Goal: Obtain resource: Download file/media

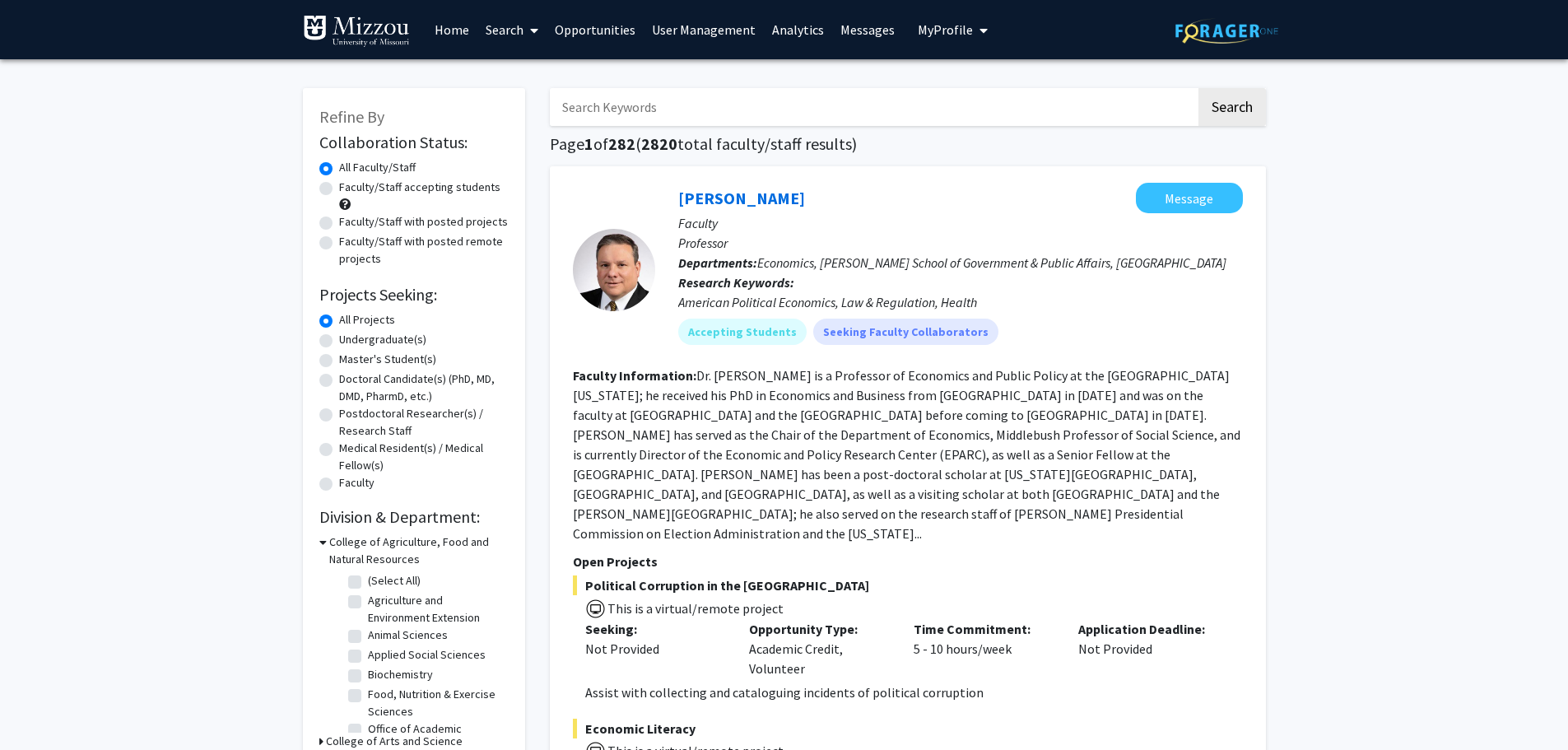
click at [789, 30] on link "Analytics" at bounding box center [798, 29] width 68 height 58
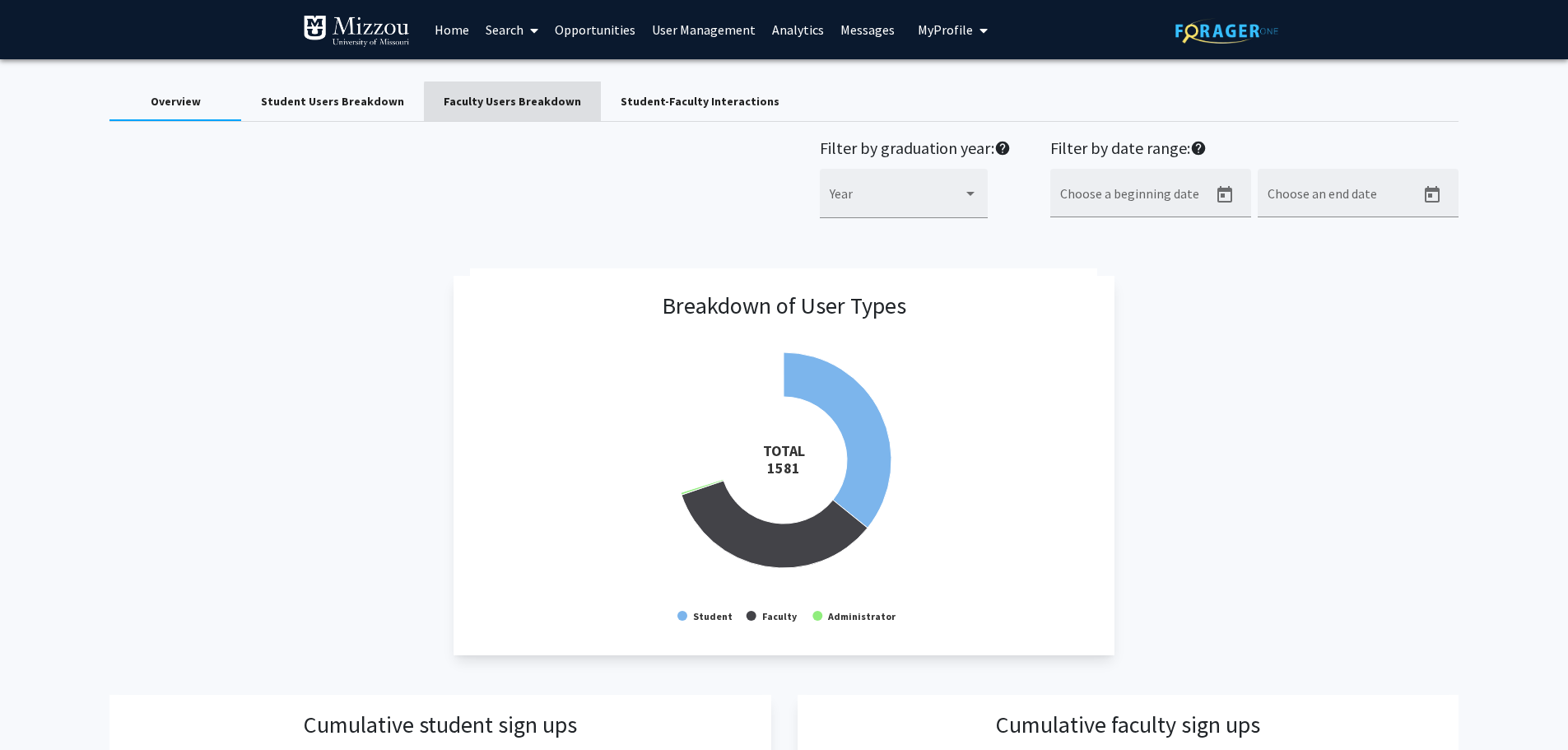
click at [524, 103] on div "Faculty Users Breakdown" at bounding box center [512, 101] width 137 height 17
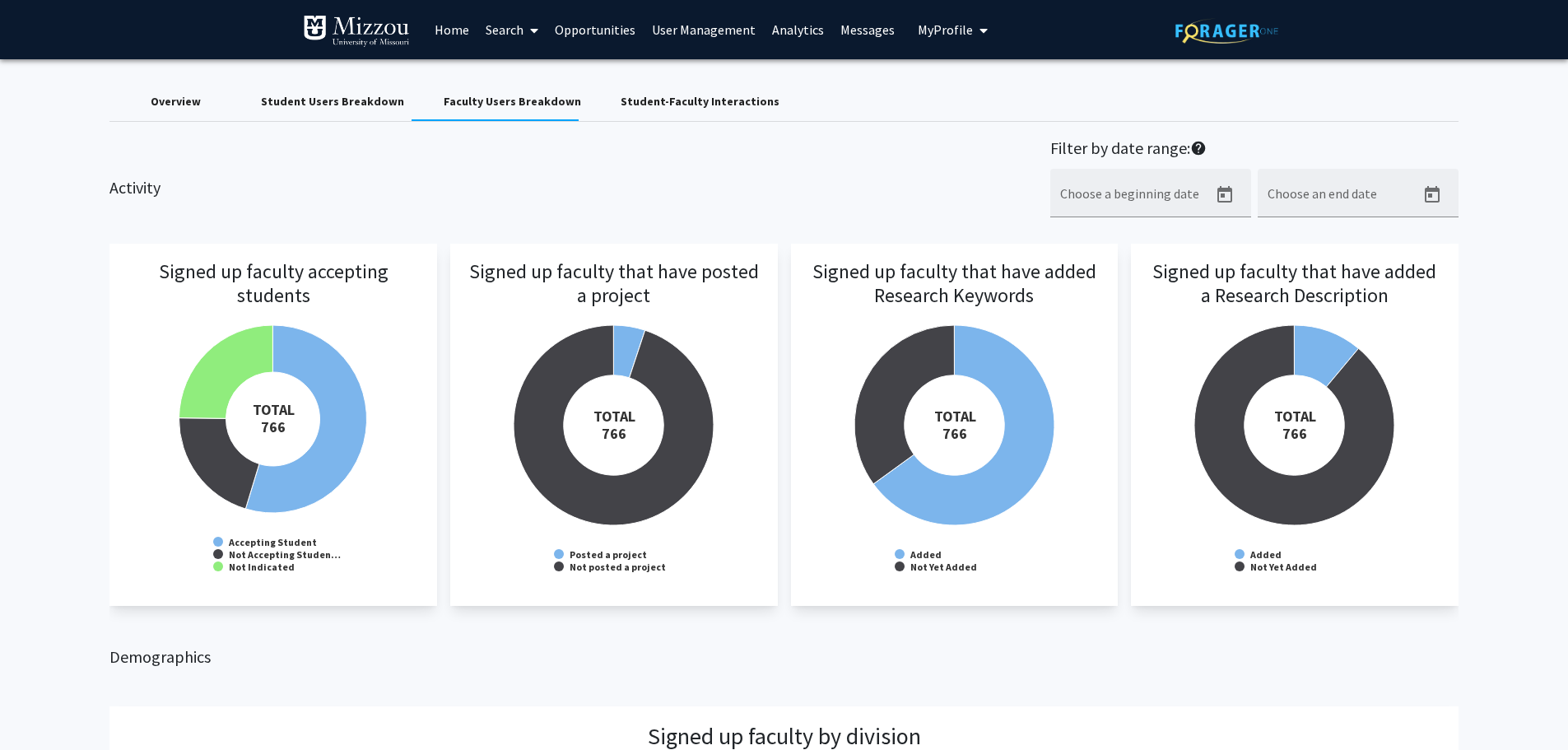
click at [526, 25] on span at bounding box center [531, 30] width 15 height 58
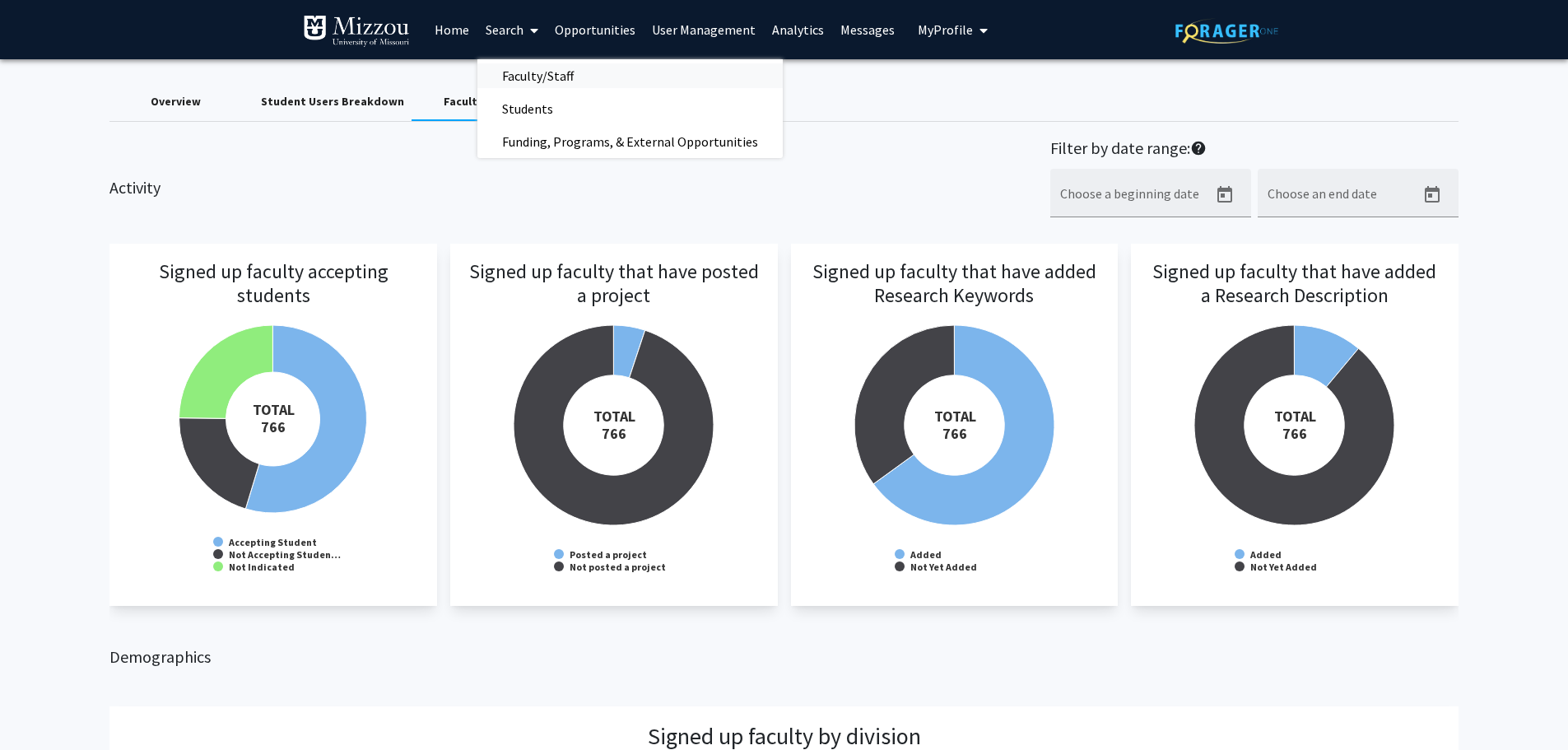
click at [529, 65] on span "Faculty/Staff" at bounding box center [538, 76] width 121 height 33
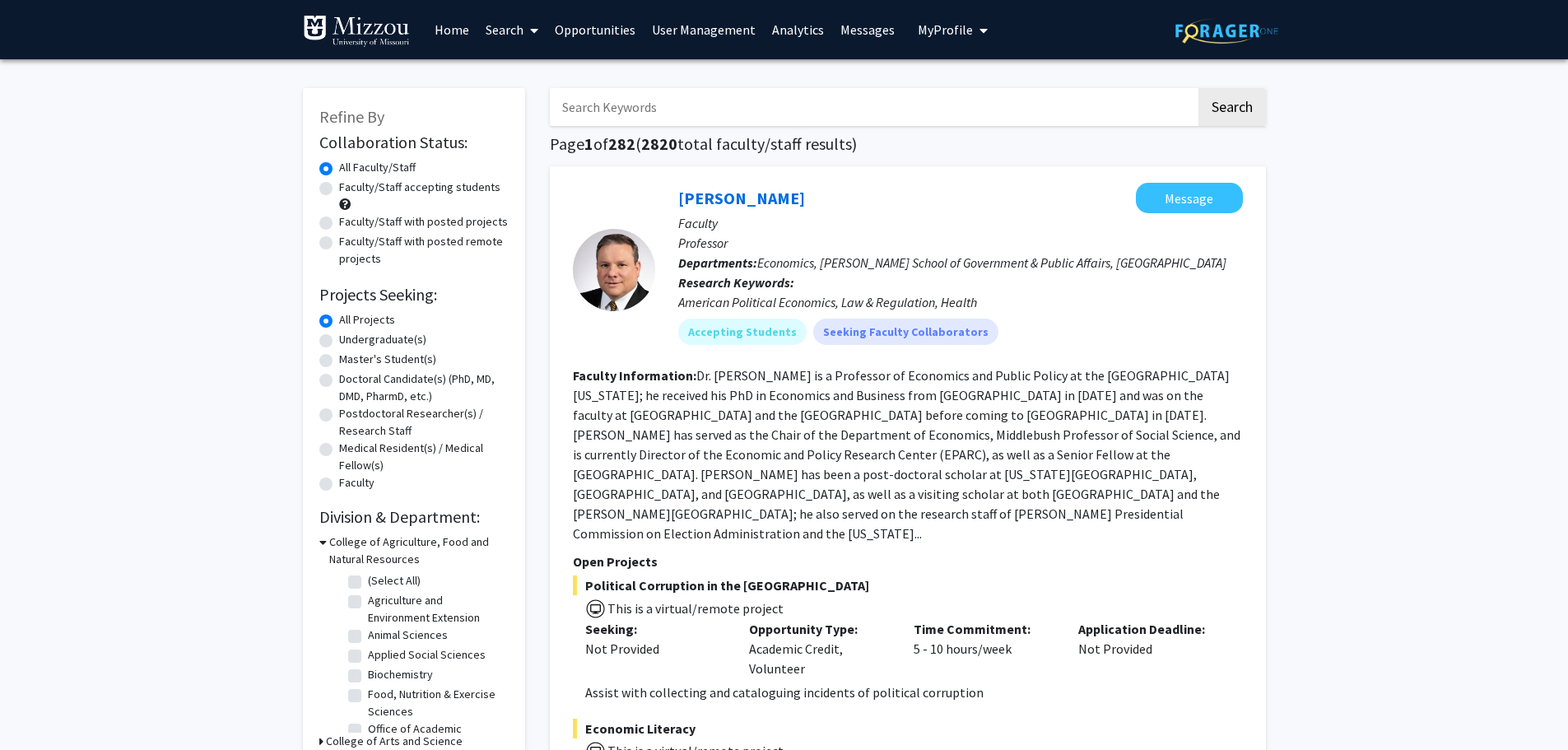
click at [801, 26] on link "Analytics" at bounding box center [798, 29] width 68 height 58
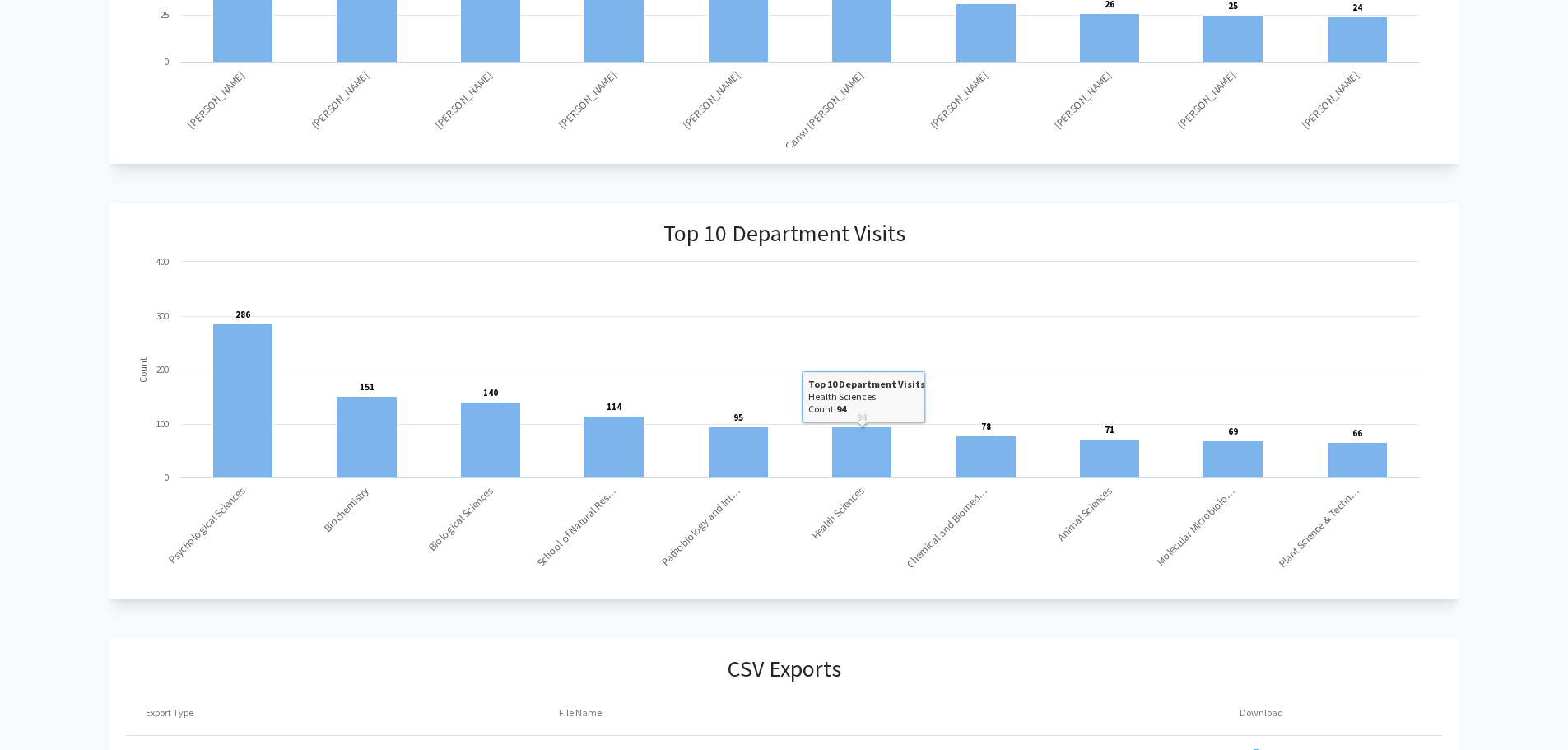
scroll to position [1651, 0]
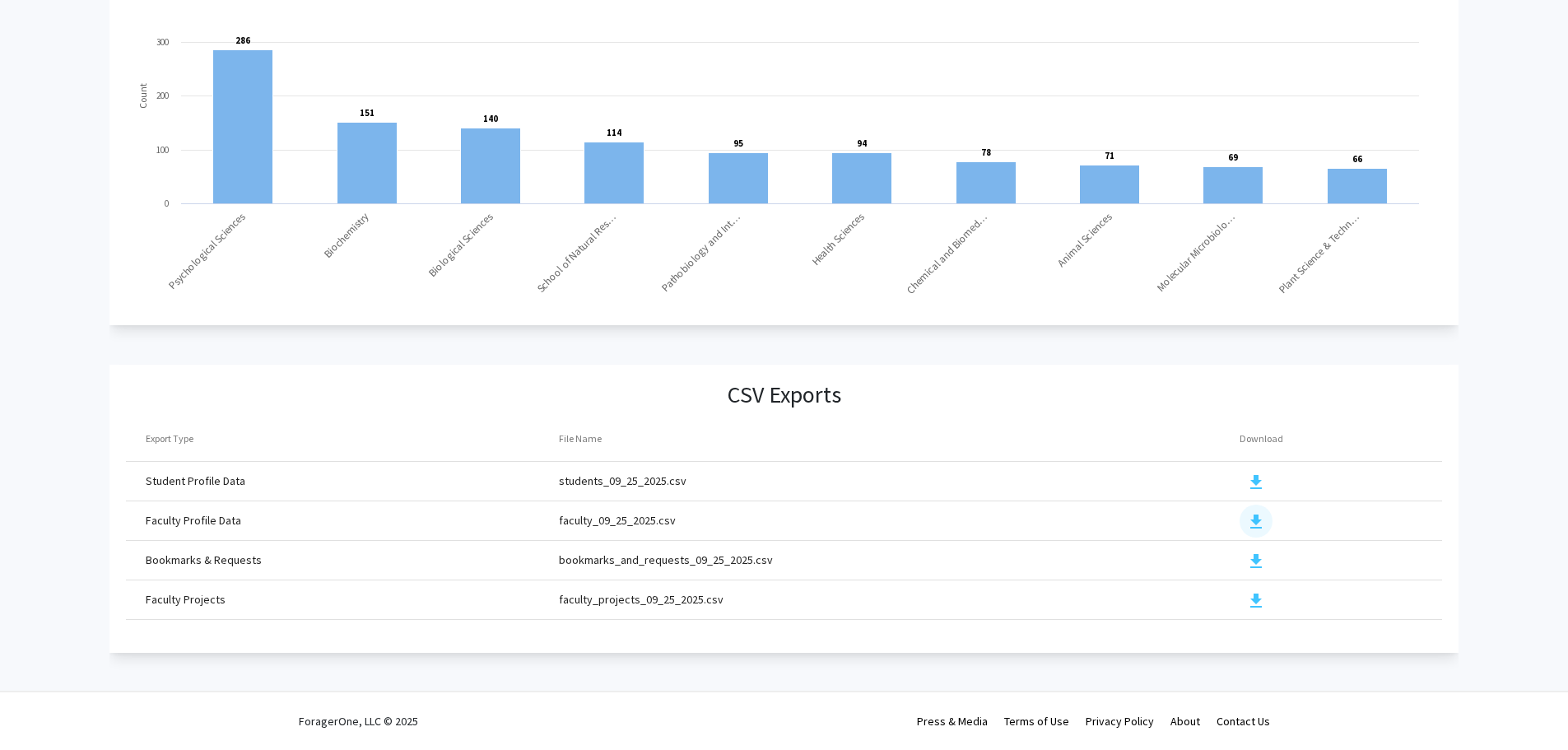
click at [1252, 512] on mat-icon "download" at bounding box center [1256, 522] width 20 height 20
